Goal: Information Seeking & Learning: Learn about a topic

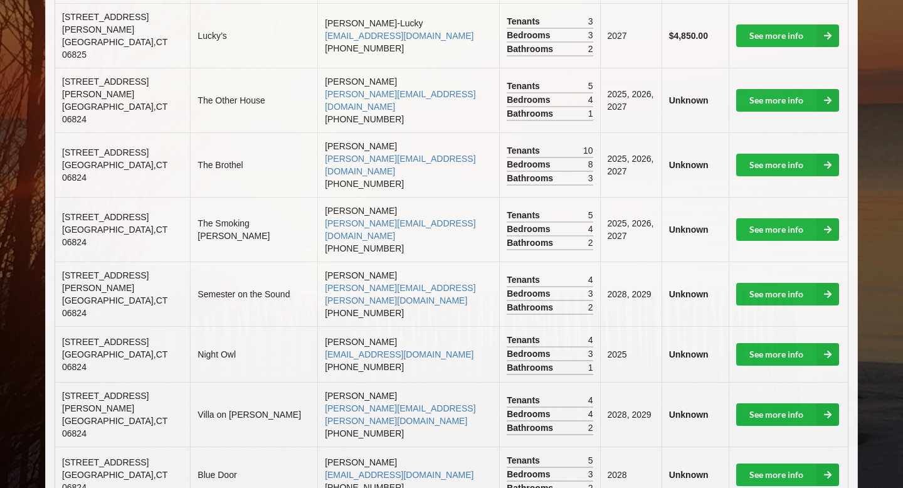
scroll to position [496, 0]
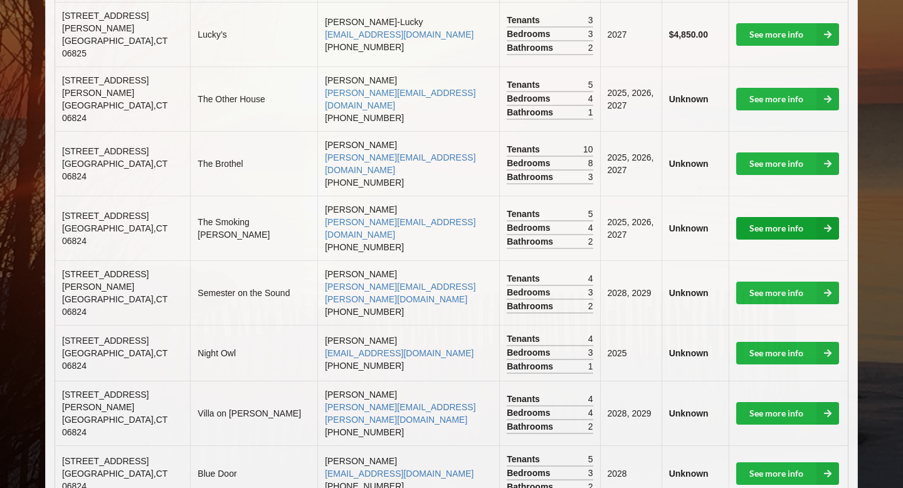
click at [791, 217] on link "See more info" at bounding box center [787, 228] width 103 height 23
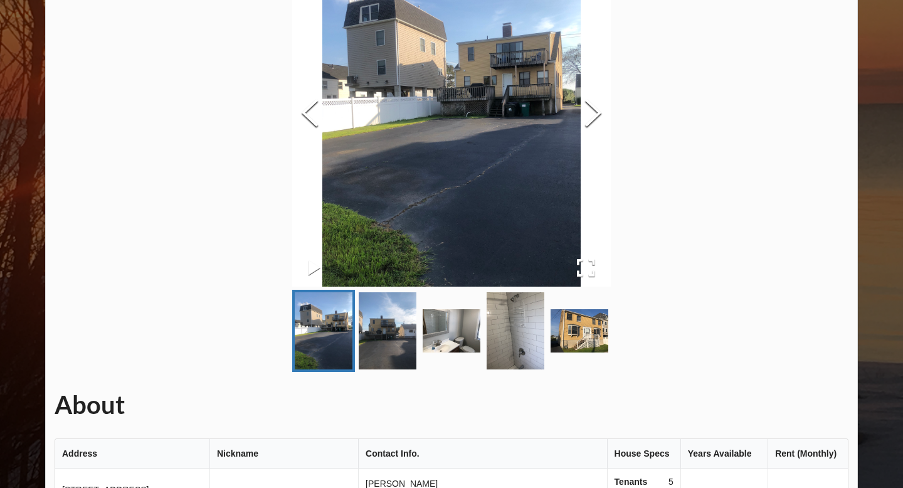
scroll to position [141, 0]
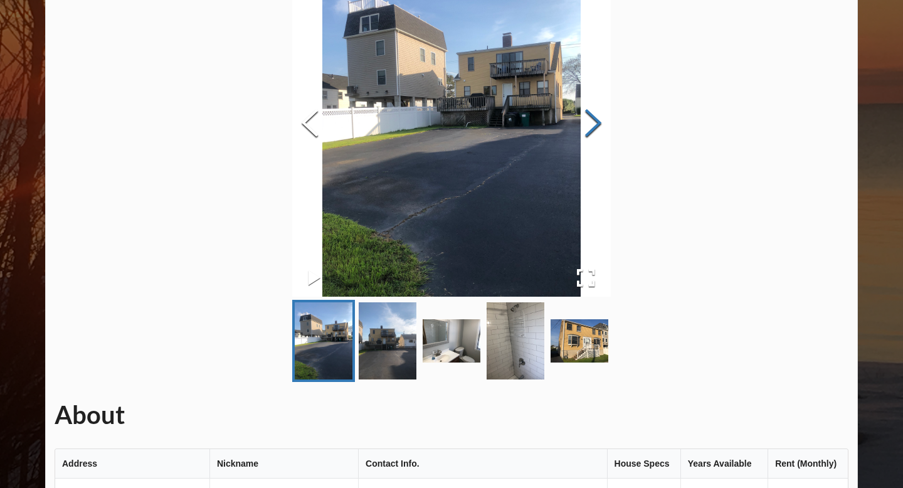
click at [591, 125] on button "Next Slide" at bounding box center [593, 125] width 35 height 114
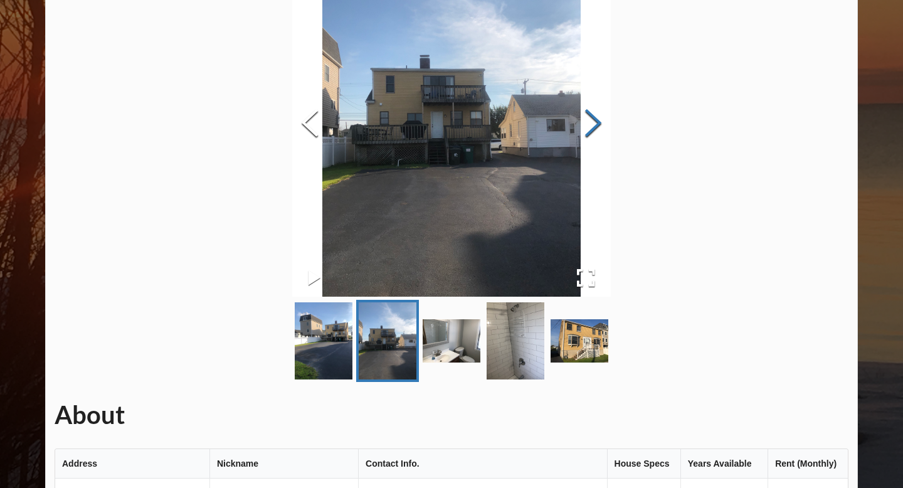
click at [591, 125] on button "Next Slide" at bounding box center [593, 125] width 35 height 114
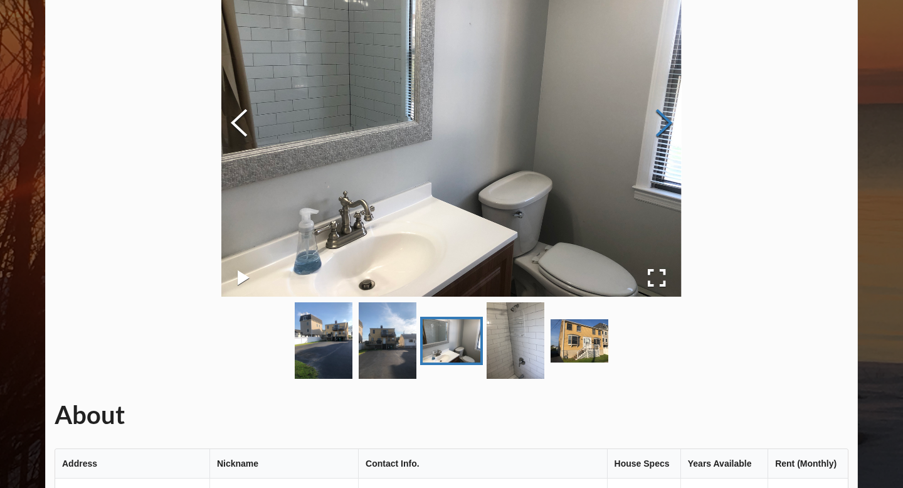
click at [670, 122] on button "Next Slide" at bounding box center [664, 125] width 35 height 114
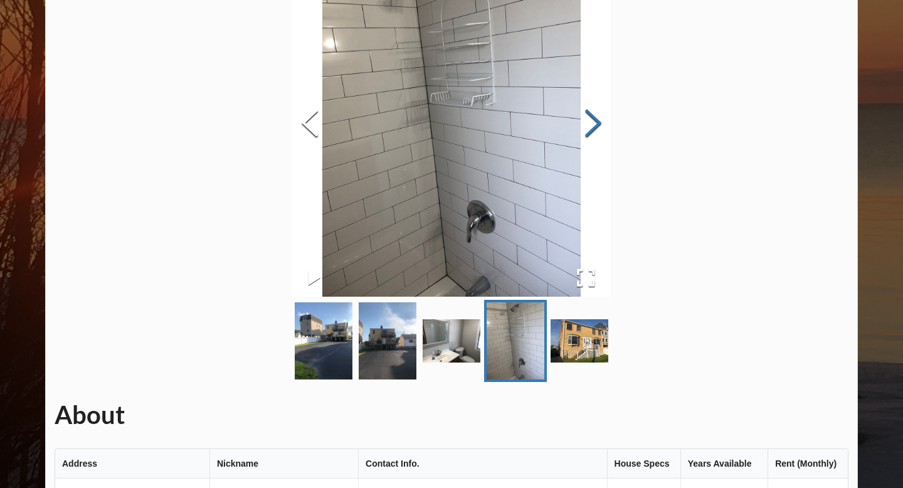
click at [602, 124] on button "Next Slide" at bounding box center [593, 125] width 35 height 114
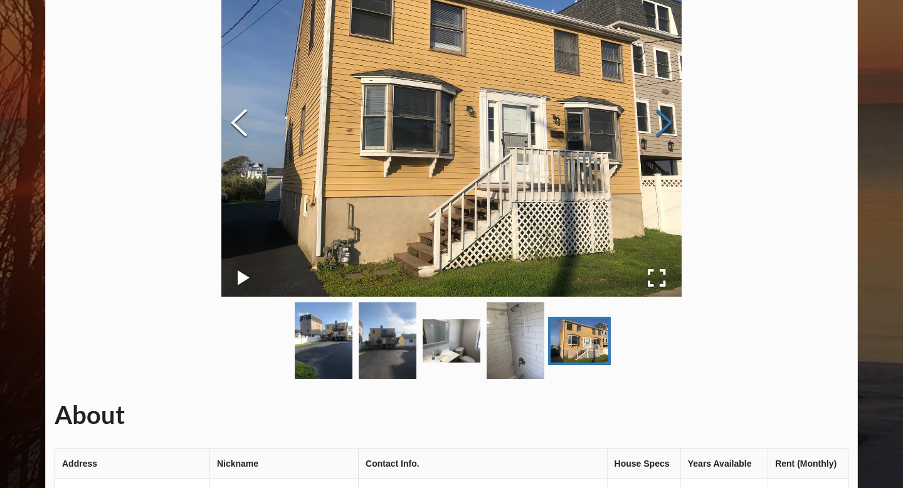
click at [666, 124] on button "Next Slide" at bounding box center [664, 125] width 35 height 114
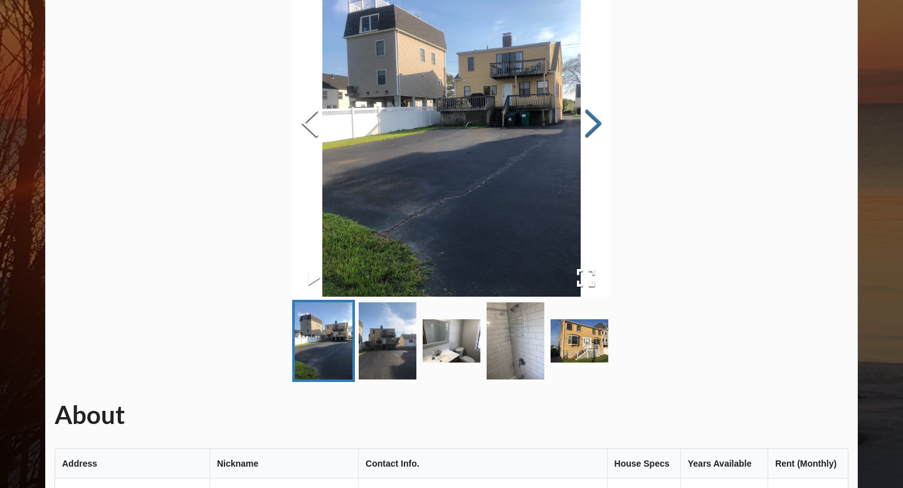
click at [587, 121] on button "Next Slide" at bounding box center [593, 125] width 35 height 114
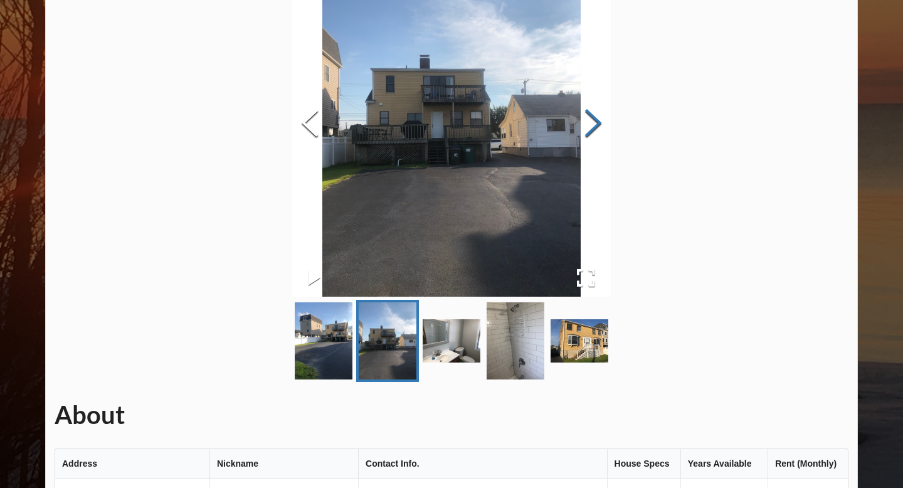
click at [586, 119] on button "Next Slide" at bounding box center [593, 125] width 35 height 114
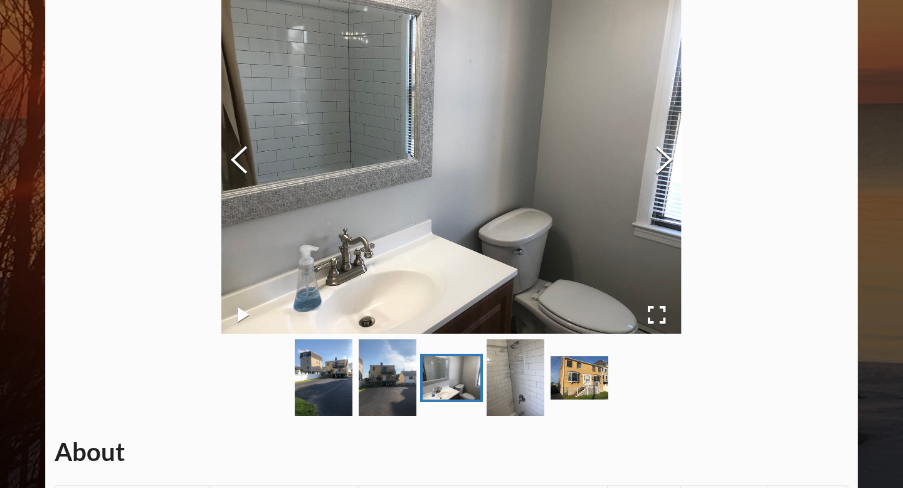
scroll to position [80, 0]
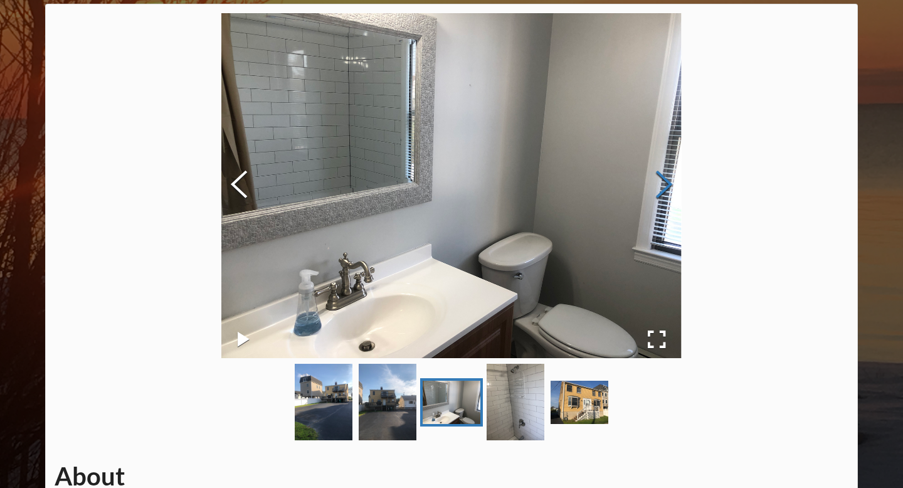
click at [661, 190] on button "Next Slide" at bounding box center [664, 186] width 35 height 114
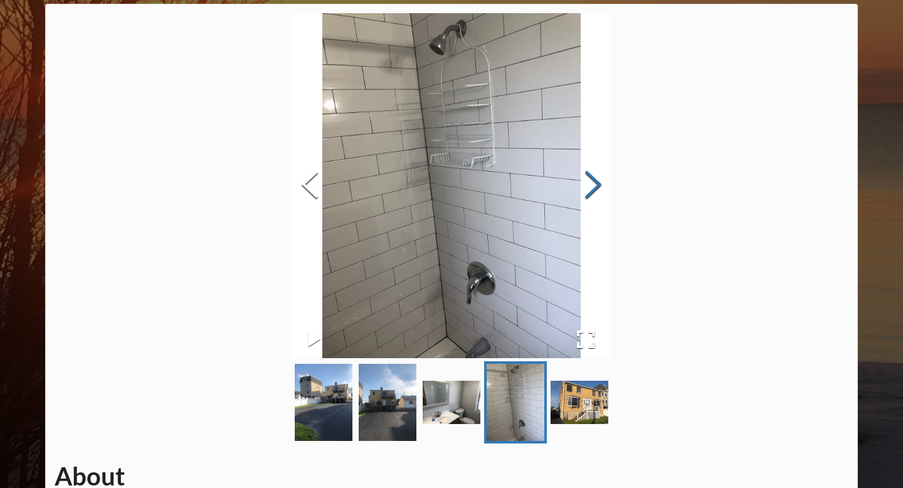
click at [586, 189] on button "Next Slide" at bounding box center [593, 186] width 35 height 114
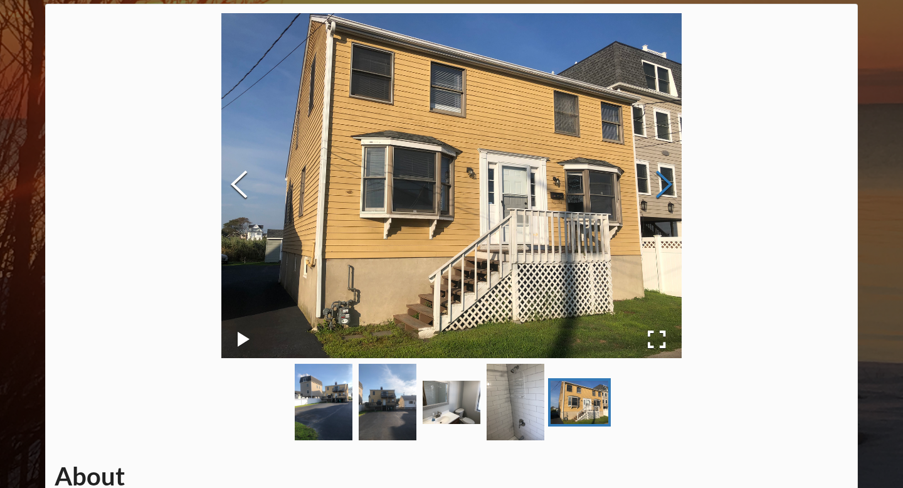
click at [662, 185] on button "Next Slide" at bounding box center [664, 186] width 35 height 114
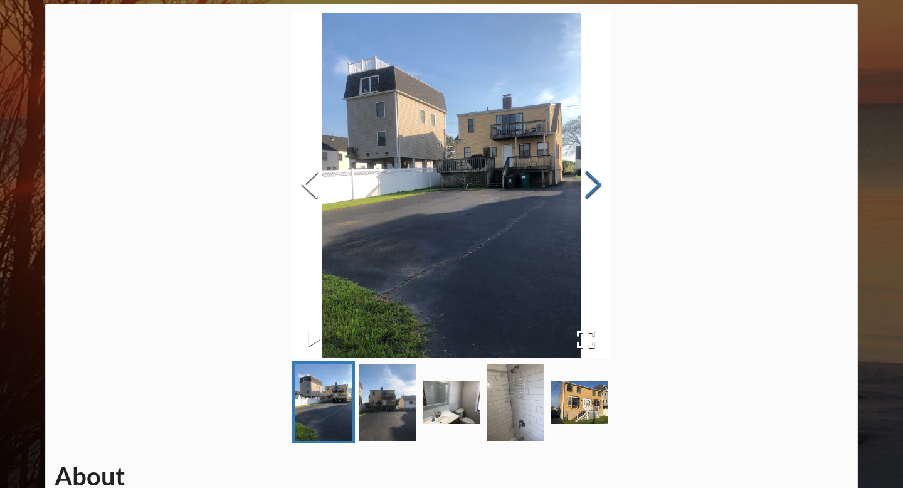
click at [590, 183] on button "Next Slide" at bounding box center [593, 186] width 35 height 114
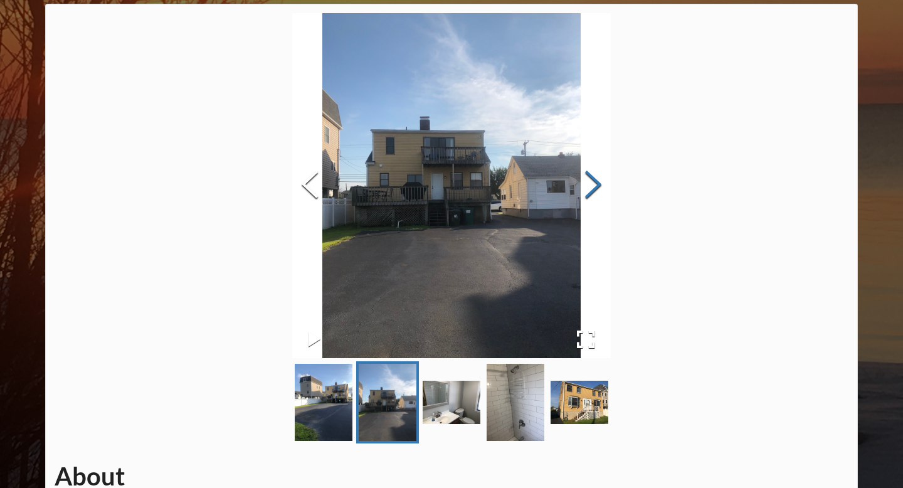
click at [590, 183] on button "Next Slide" at bounding box center [593, 186] width 35 height 114
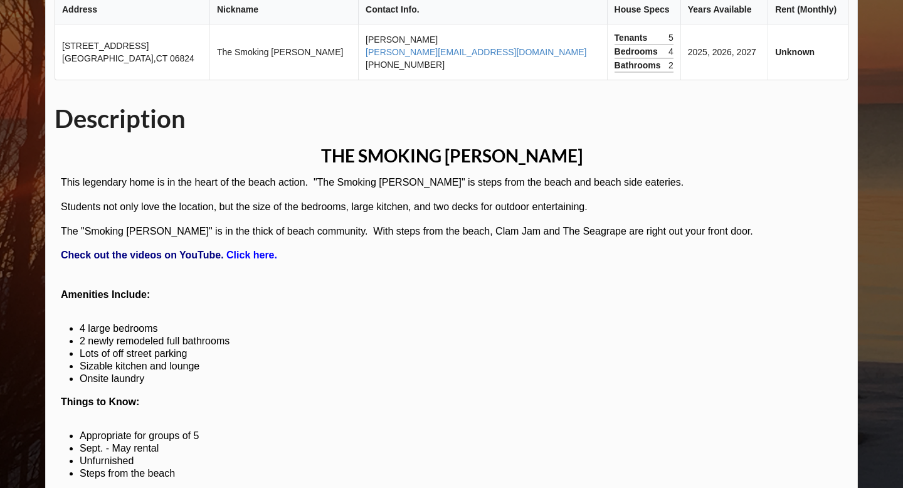
scroll to position [632, 0]
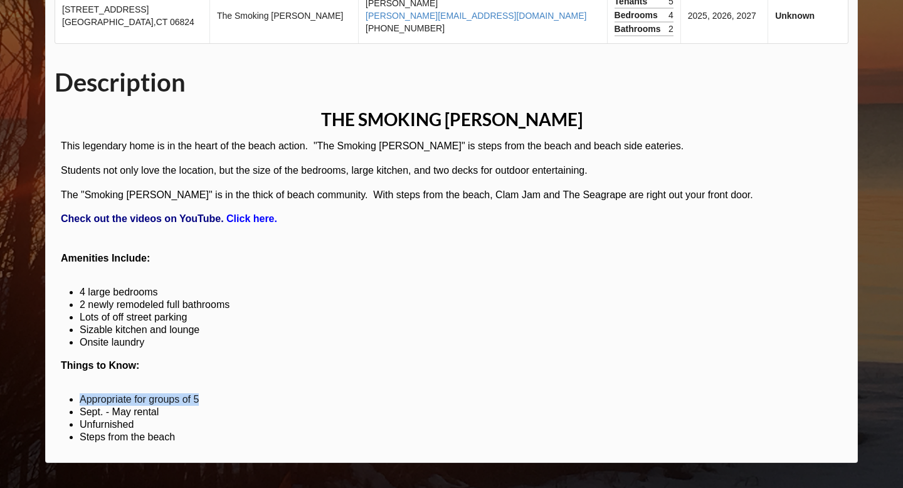
drag, startPoint x: 204, startPoint y: 398, endPoint x: 90, endPoint y: 391, distance: 114.4
click at [90, 391] on div "​ This legendary home is in the heart of the beach action. "The Smoking [PERSON…" at bounding box center [446, 296] width 782 height 314
click at [141, 428] on li "Unfurnished" at bounding box center [139, 424] width 119 height 13
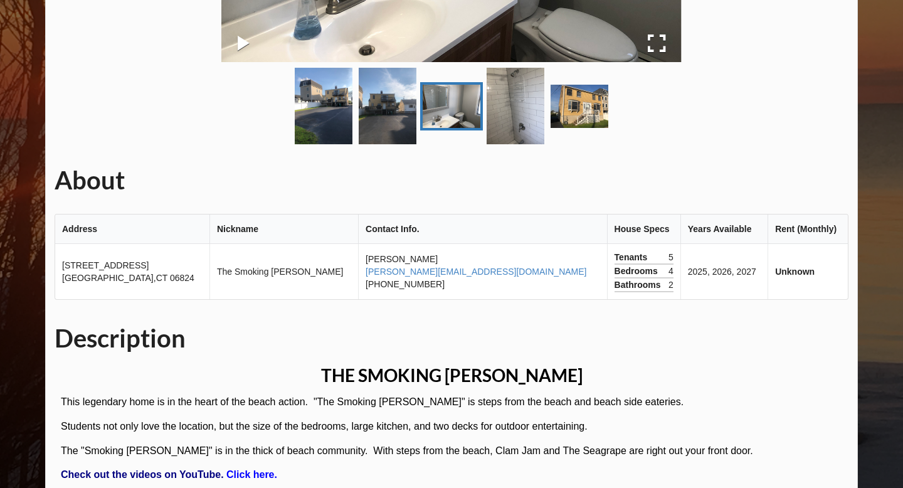
scroll to position [347, 0]
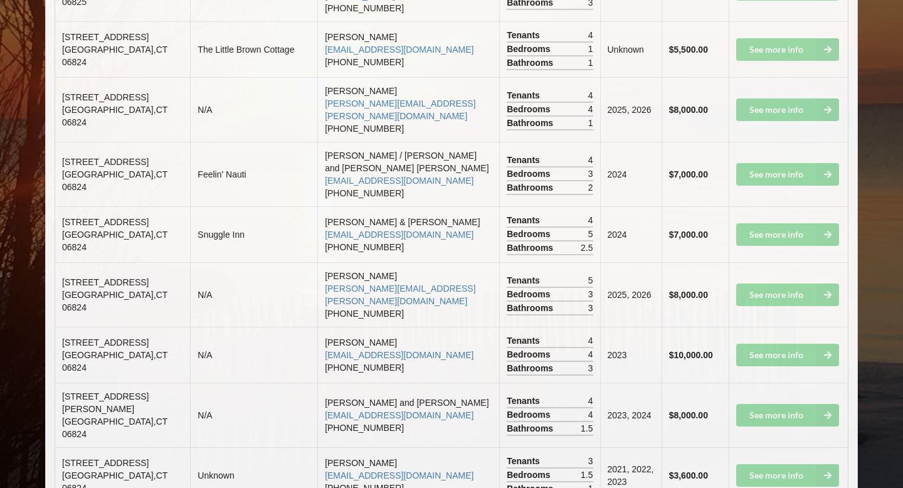
scroll to position [2685, 0]
